Goal: Learn about a topic

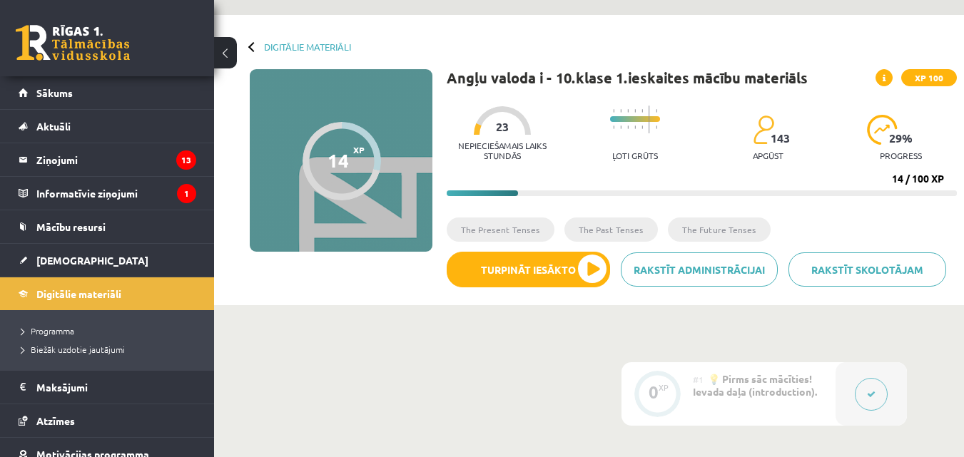
scroll to position [54, 0]
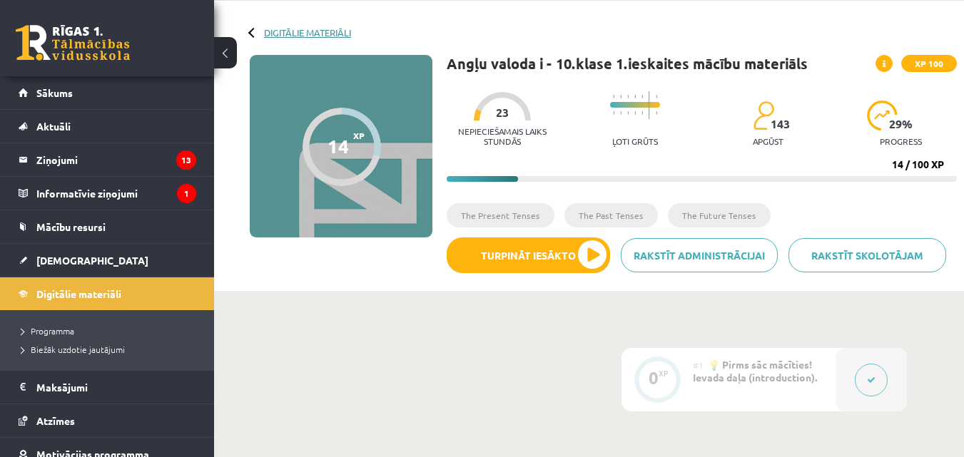
click at [303, 30] on link "Digitālie materiāli" at bounding box center [307, 32] width 87 height 11
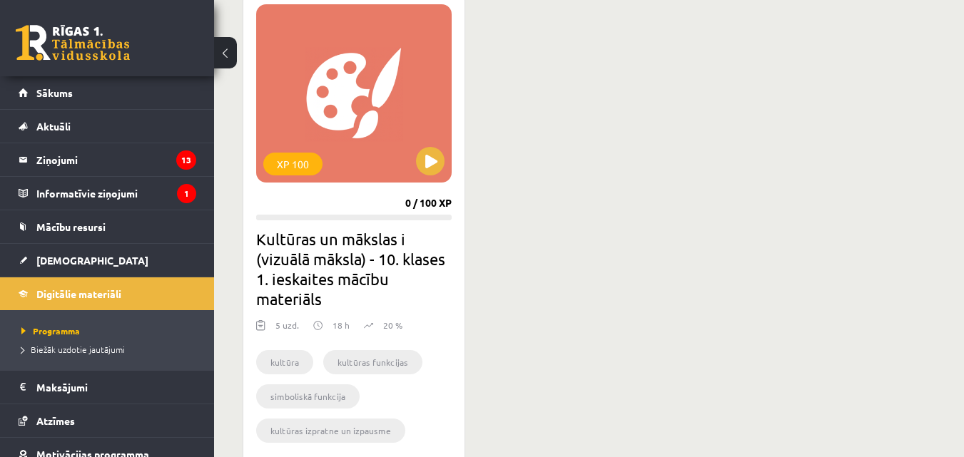
scroll to position [924, 0]
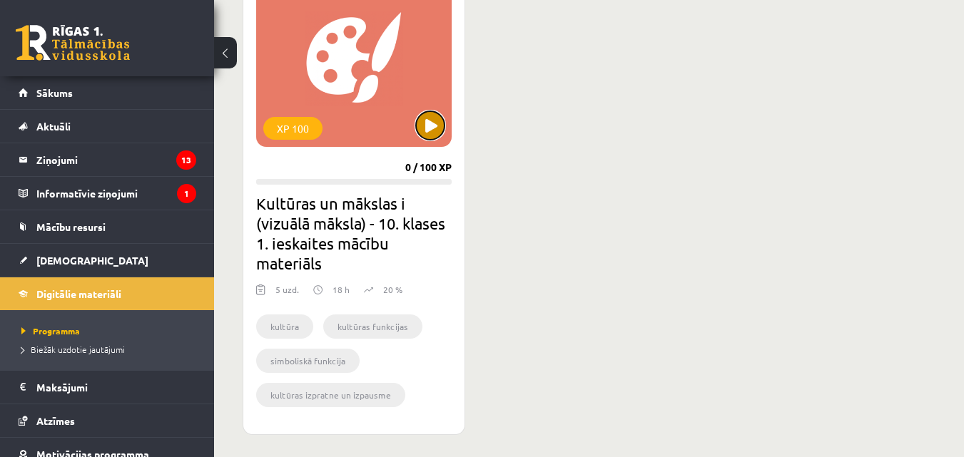
click at [421, 122] on button at bounding box center [430, 125] width 29 height 29
